Goal: Task Accomplishment & Management: Manage account settings

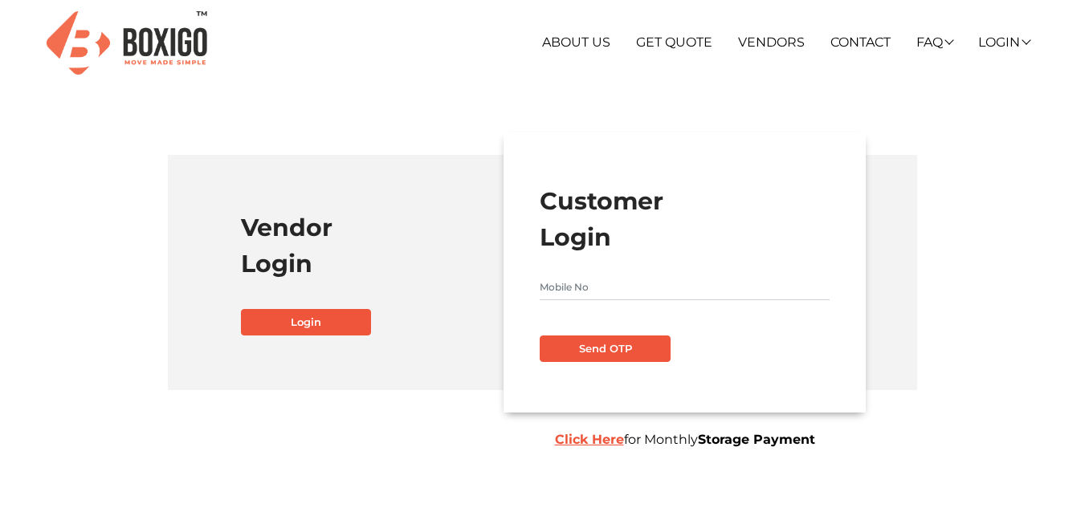
click at [597, 283] on input "text" at bounding box center [685, 288] width 290 height 26
type input "9133617777"
click at [603, 359] on button "Send OTP" at bounding box center [605, 349] width 130 height 27
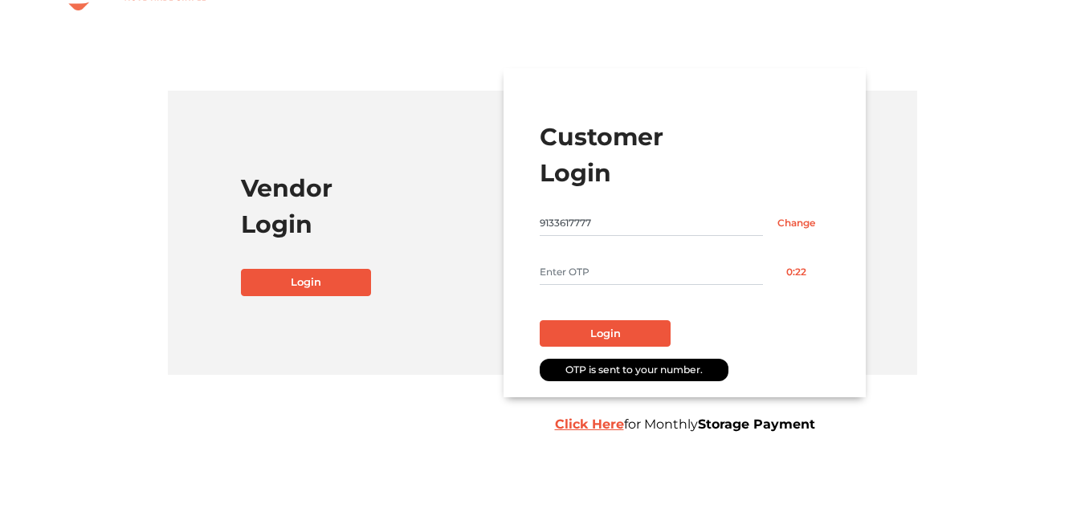
scroll to position [65, 0]
click at [576, 269] on input "text" at bounding box center [651, 272] width 223 height 26
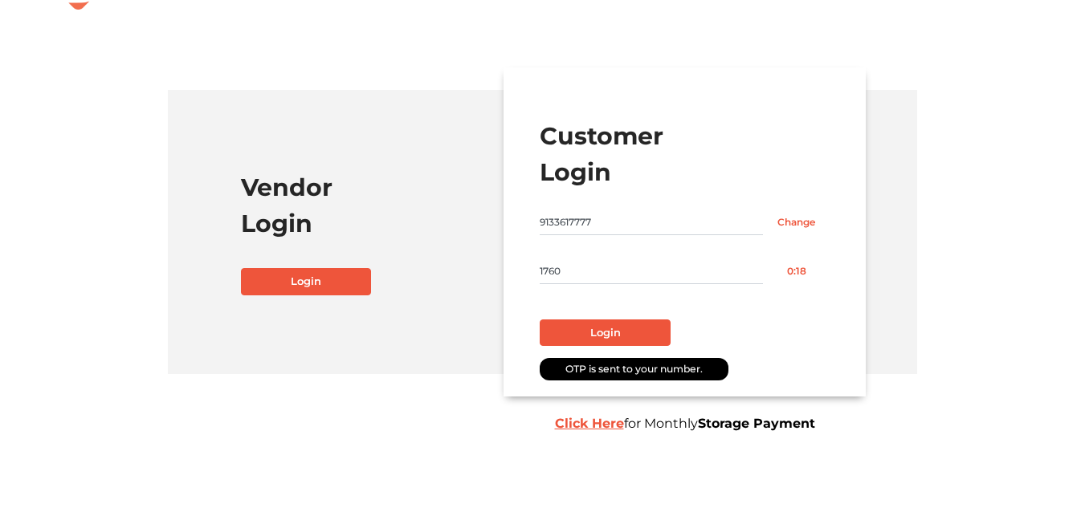
type input "1760"
click at [622, 324] on button "Login" at bounding box center [605, 333] width 130 height 27
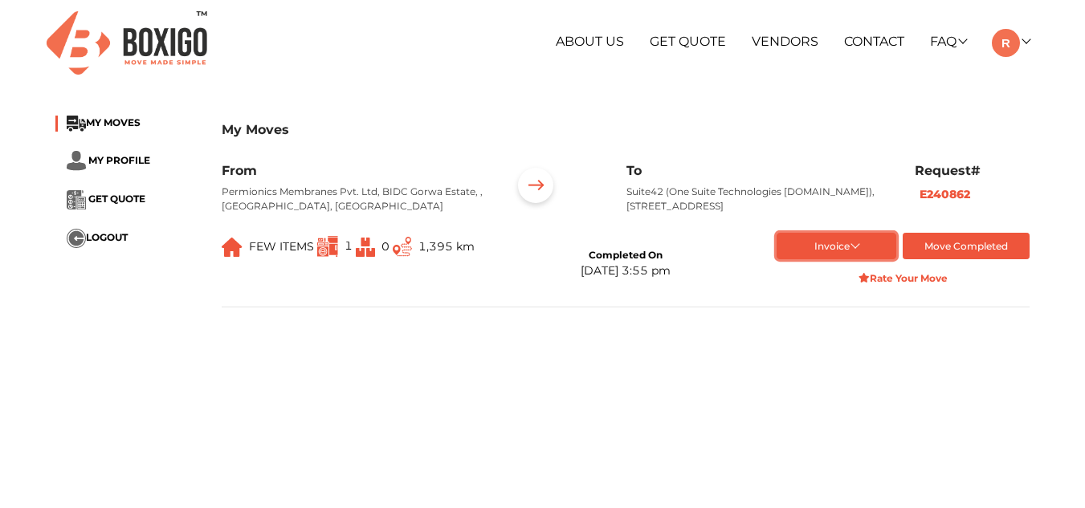
click at [820, 259] on button "Invoice" at bounding box center [837, 246] width 120 height 27
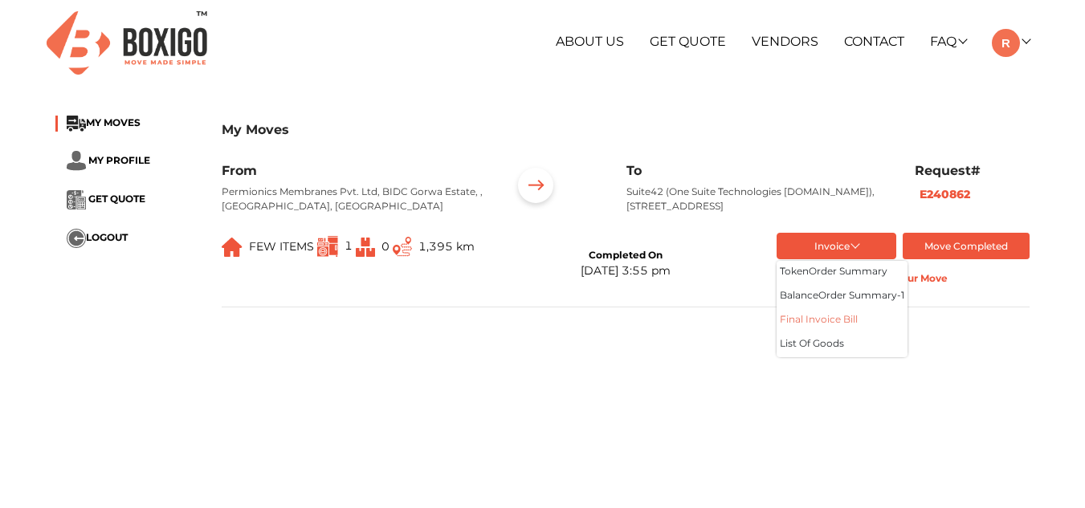
click at [821, 333] on button "Final Invoice Bill" at bounding box center [842, 321] width 131 height 24
